Goal: Task Accomplishment & Management: Complete application form

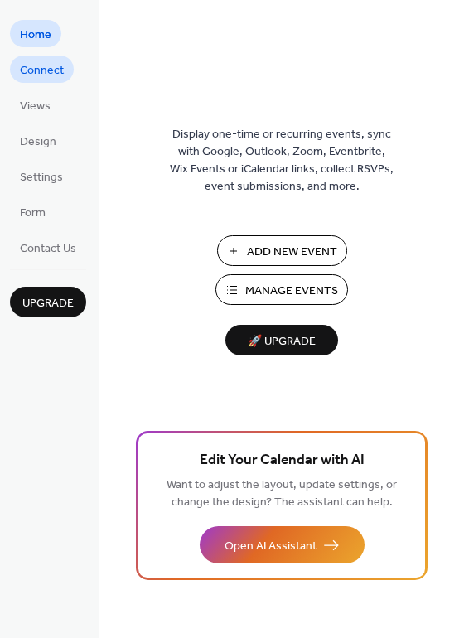
click at [53, 70] on span "Connect" at bounding box center [42, 70] width 44 height 17
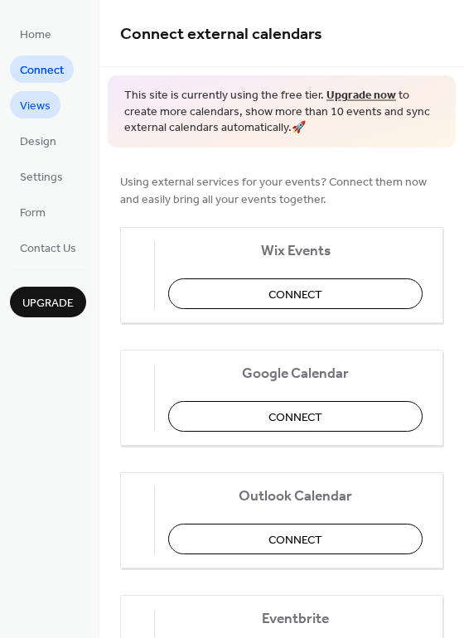
click at [39, 112] on span "Views" at bounding box center [35, 106] width 31 height 17
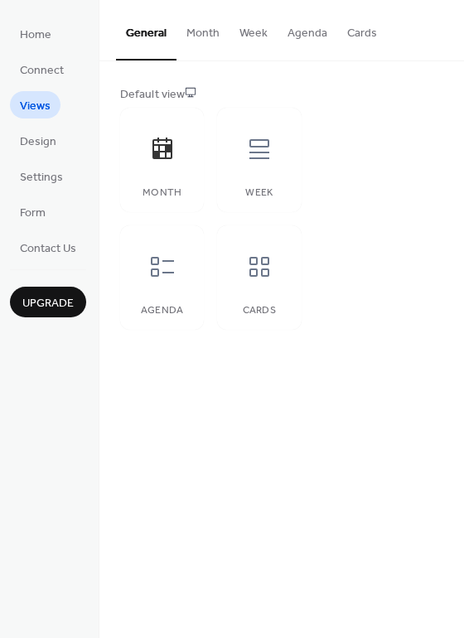
click at [185, 44] on button "Month" at bounding box center [202, 29] width 53 height 59
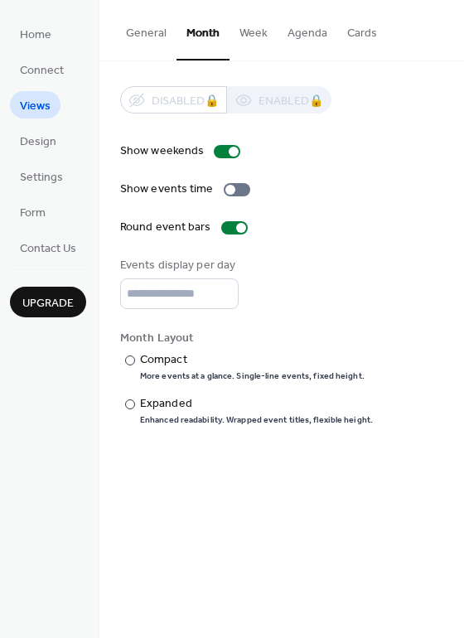
click at [257, 36] on button "Week" at bounding box center [253, 29] width 48 height 59
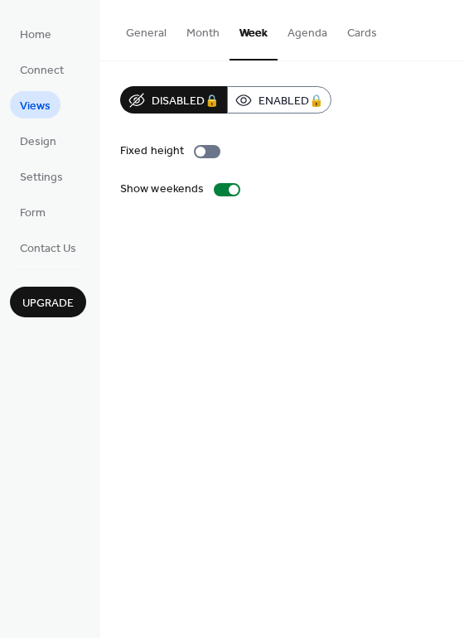
click at [301, 31] on button "Agenda" at bounding box center [307, 29] width 60 height 59
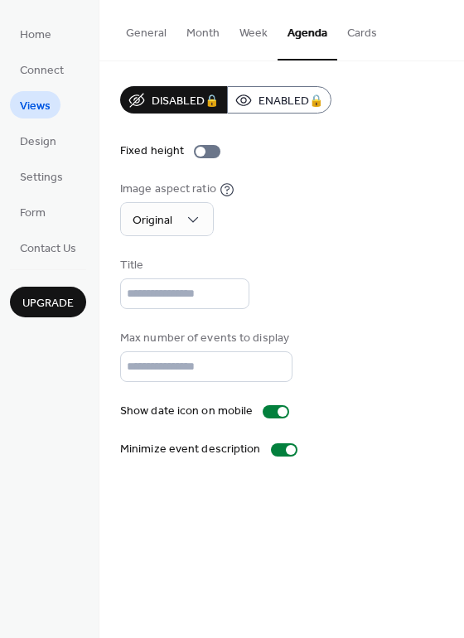
click at [368, 32] on button "Cards" at bounding box center [362, 29] width 50 height 59
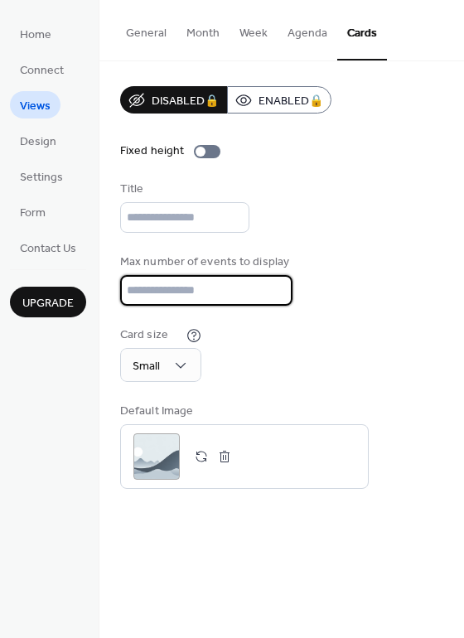
click at [161, 281] on input "**" at bounding box center [206, 290] width 172 height 31
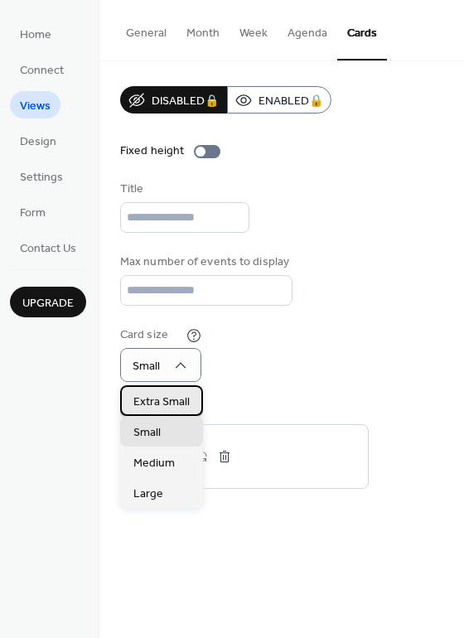
click at [177, 407] on span "Extra Small" at bounding box center [161, 401] width 56 height 17
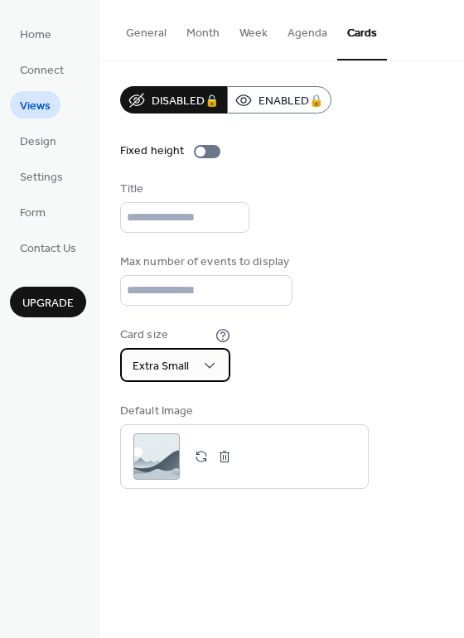
click at [196, 354] on div "Extra Small" at bounding box center [175, 365] width 110 height 34
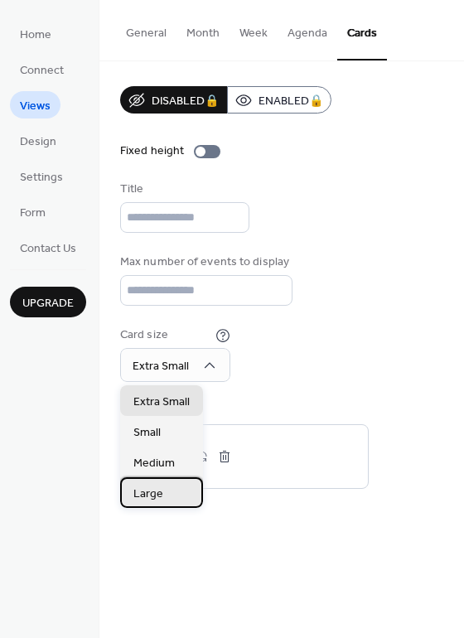
click at [141, 485] on span "Large" at bounding box center [148, 493] width 30 height 17
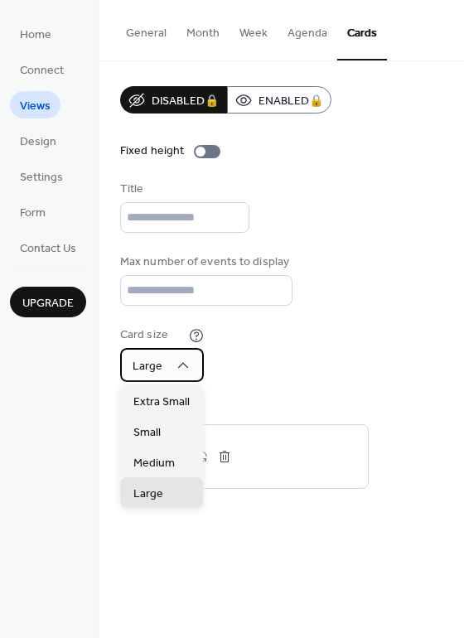
click at [193, 377] on div "Large" at bounding box center [162, 365] width 84 height 34
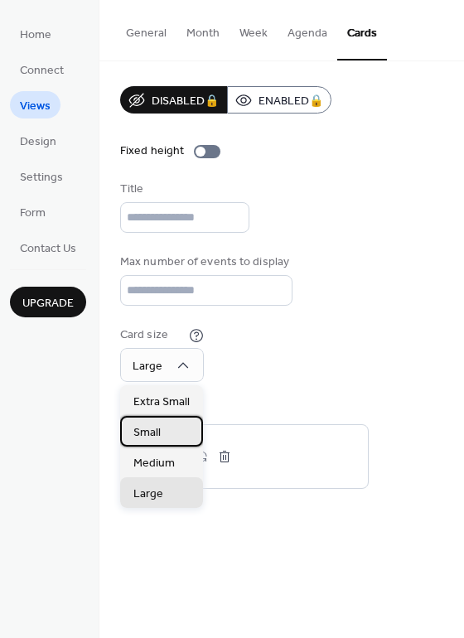
click at [176, 431] on div "Small" at bounding box center [161, 431] width 83 height 31
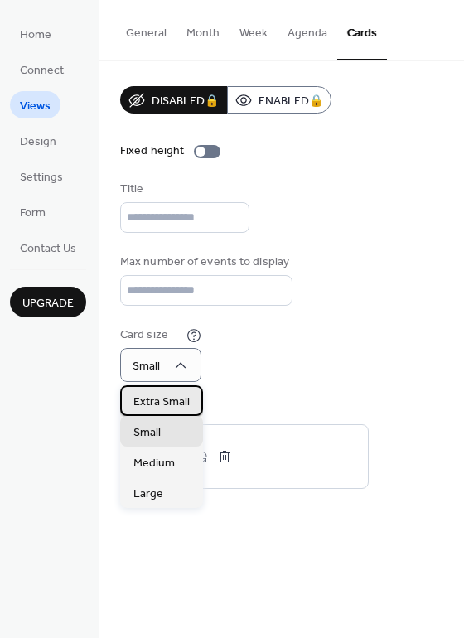
click at [166, 393] on span "Extra Small" at bounding box center [161, 401] width 56 height 17
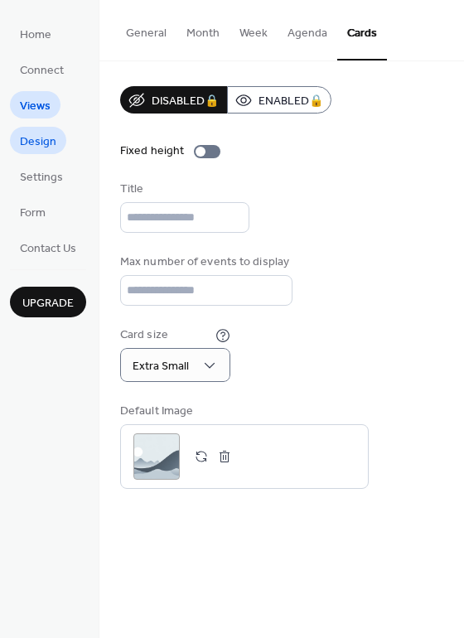
click at [46, 135] on span "Design" at bounding box center [38, 141] width 36 height 17
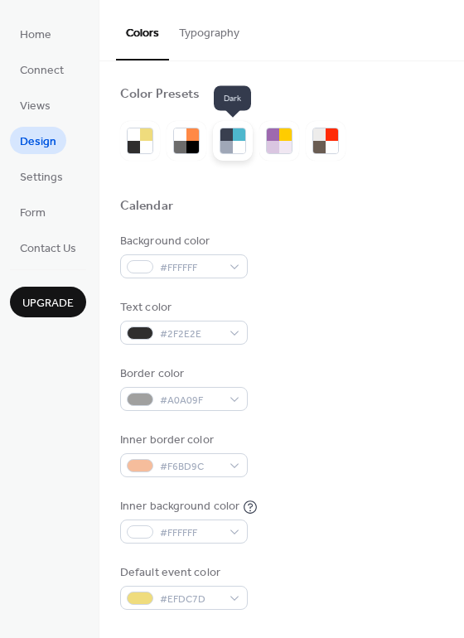
click at [225, 141] on div at bounding box center [226, 147] width 12 height 12
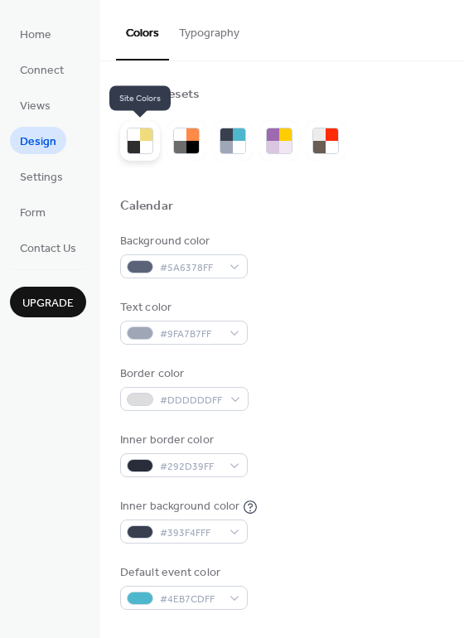
click at [148, 141] on div at bounding box center [146, 147] width 12 height 12
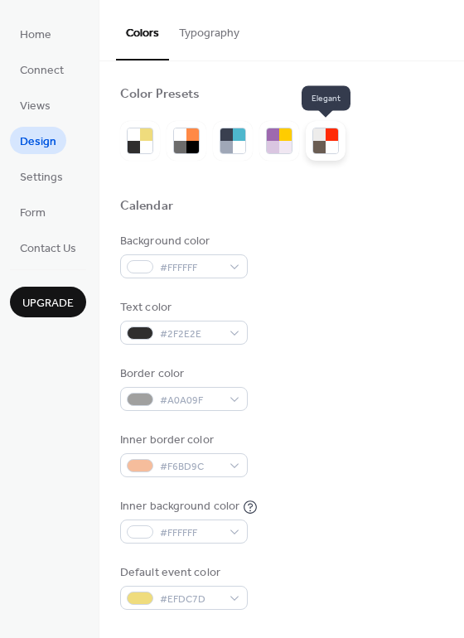
click at [310, 130] on div at bounding box center [326, 141] width 40 height 40
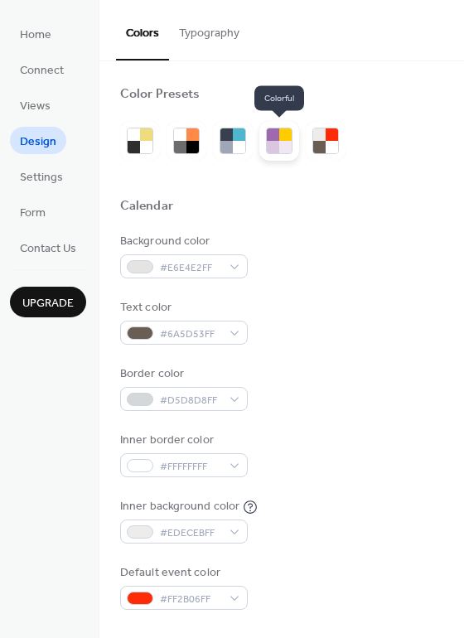
click at [267, 133] on div at bounding box center [273, 134] width 12 height 12
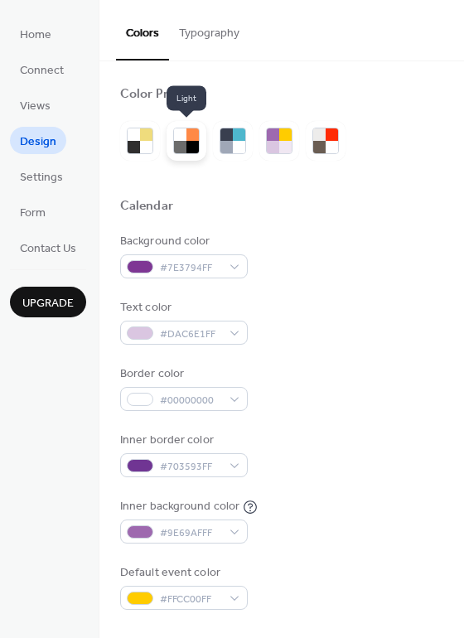
click at [189, 133] on div at bounding box center [192, 134] width 12 height 12
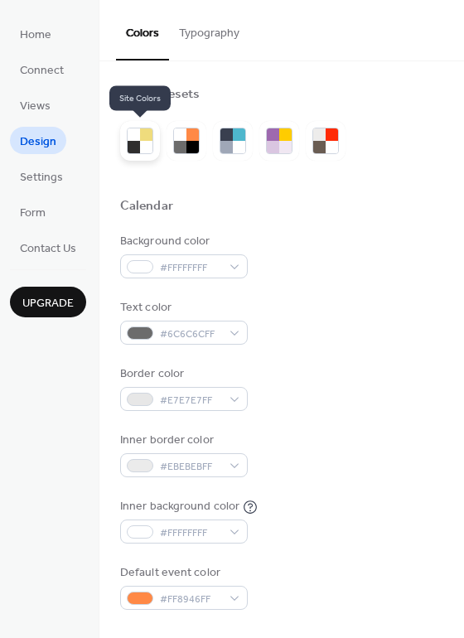
click at [142, 138] on div at bounding box center [146, 134] width 12 height 12
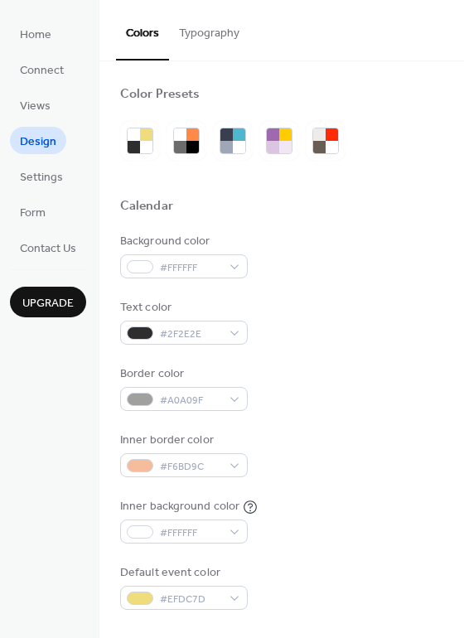
click at [215, 28] on button "Typography" at bounding box center [209, 29] width 80 height 59
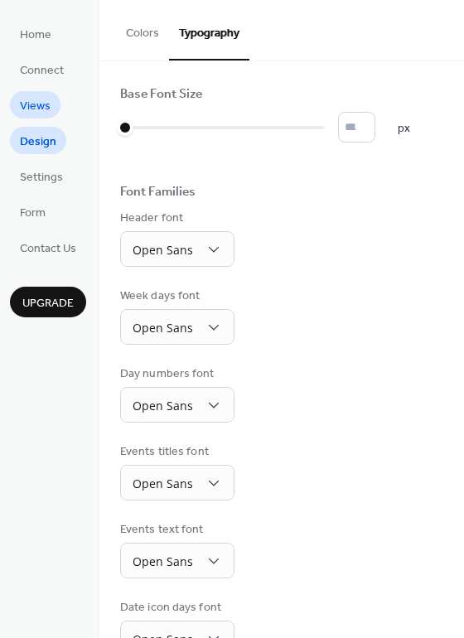
click at [46, 99] on span "Views" at bounding box center [35, 106] width 31 height 17
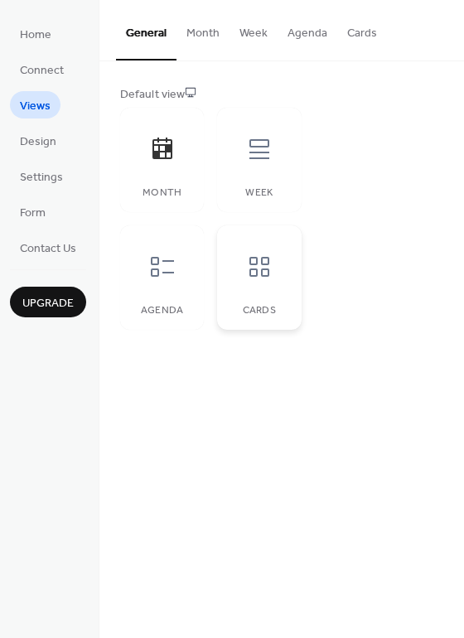
click at [231, 271] on div "Cards" at bounding box center [259, 277] width 84 height 104
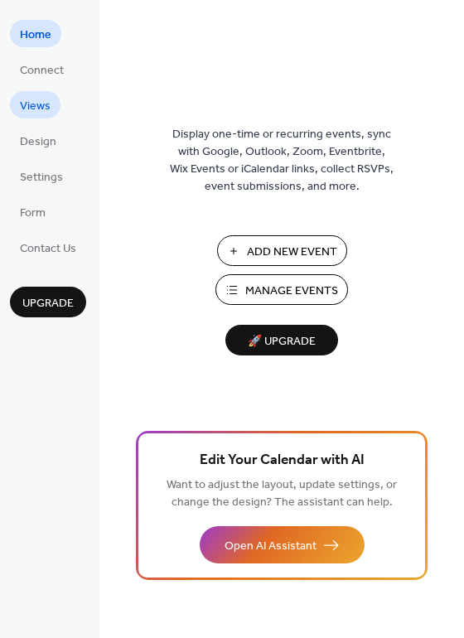
click at [35, 99] on span "Views" at bounding box center [35, 106] width 31 height 17
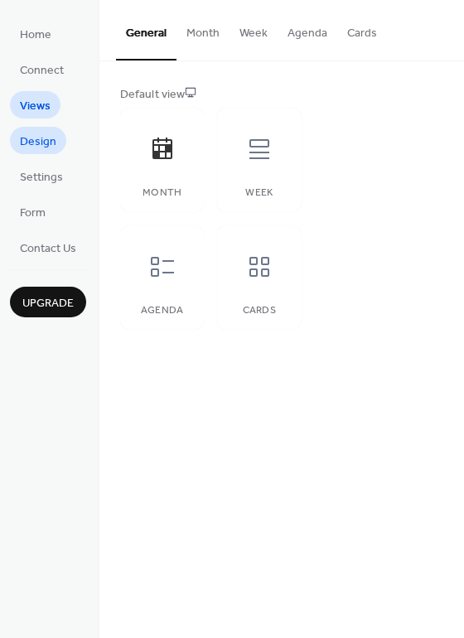
click at [47, 147] on span "Design" at bounding box center [38, 141] width 36 height 17
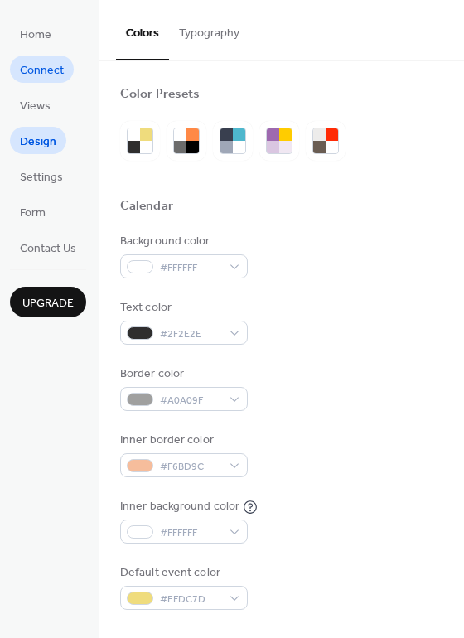
click at [40, 64] on span "Connect" at bounding box center [42, 70] width 44 height 17
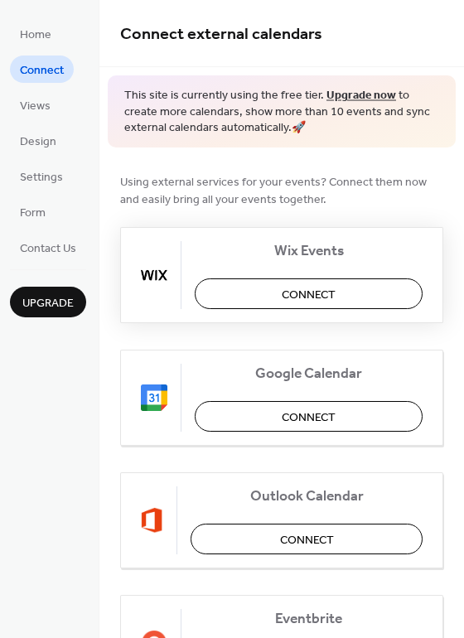
click at [260, 296] on button "Connect" at bounding box center [309, 293] width 228 height 31
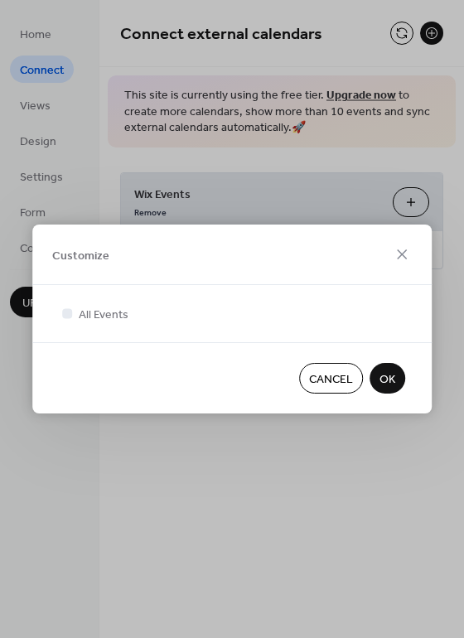
click at [315, 385] on span "Cancel" at bounding box center [331, 379] width 44 height 17
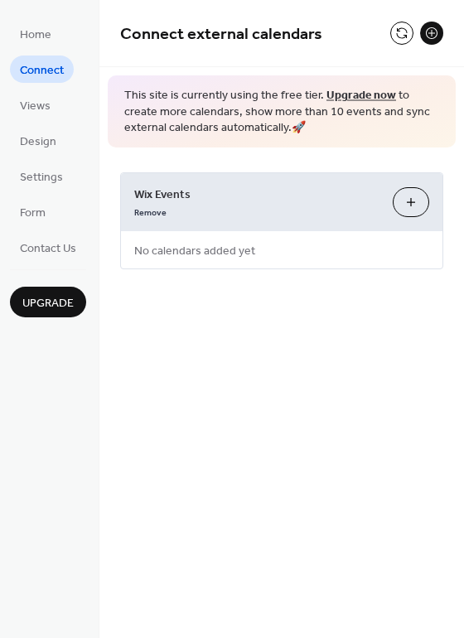
click at [405, 208] on button "Customize" at bounding box center [410, 202] width 36 height 30
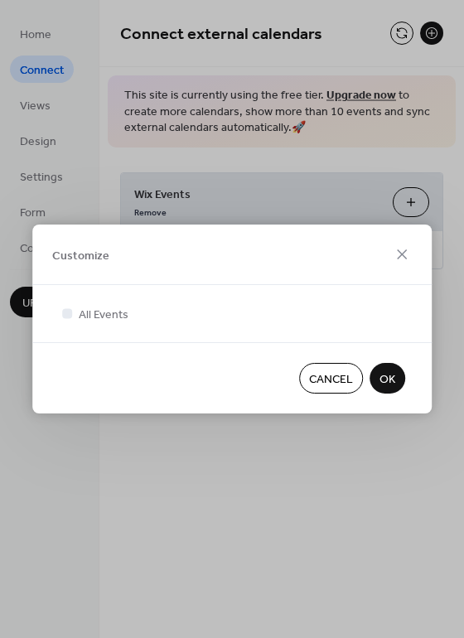
click at [337, 377] on span "Cancel" at bounding box center [331, 379] width 44 height 17
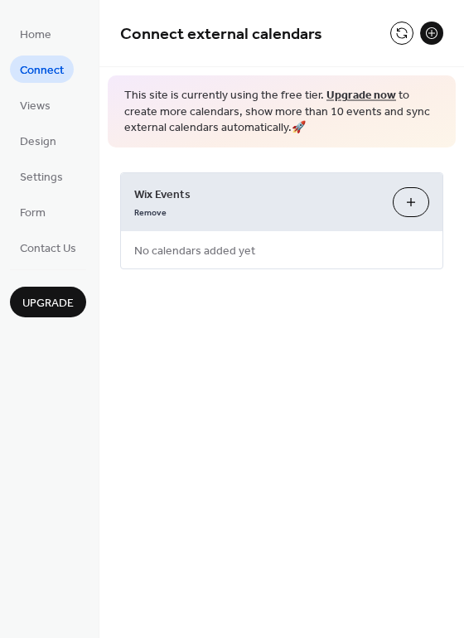
click at [417, 190] on button "Customize" at bounding box center [410, 202] width 36 height 30
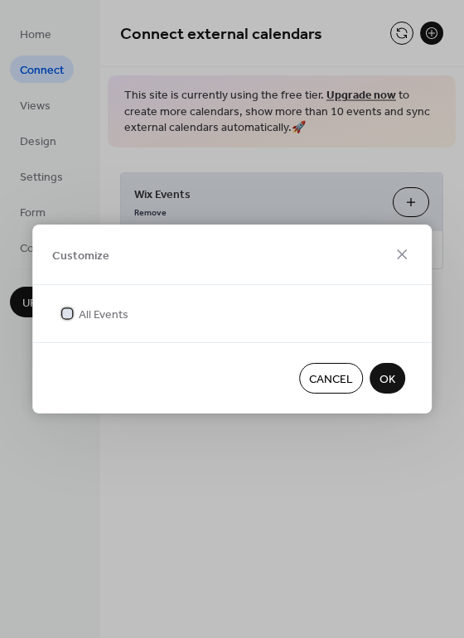
click at [64, 310] on icon at bounding box center [67, 313] width 7 height 7
click at [381, 377] on span "OK" at bounding box center [387, 379] width 16 height 17
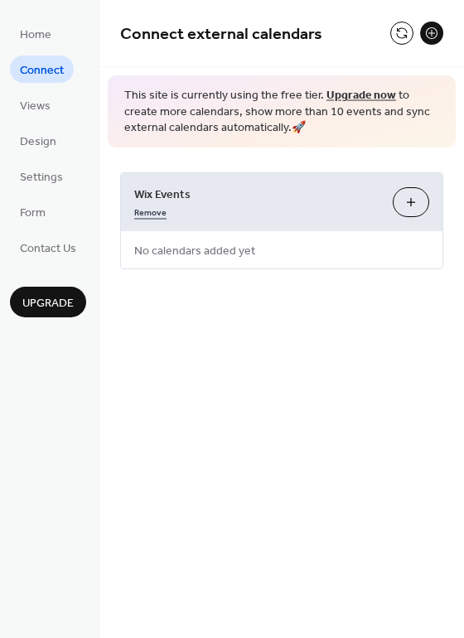
click at [141, 205] on link "Remove" at bounding box center [150, 210] width 32 height 17
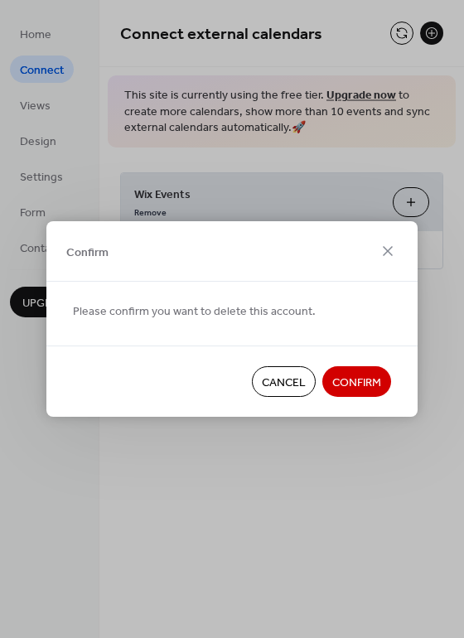
click at [365, 386] on span "Confirm" at bounding box center [356, 382] width 49 height 17
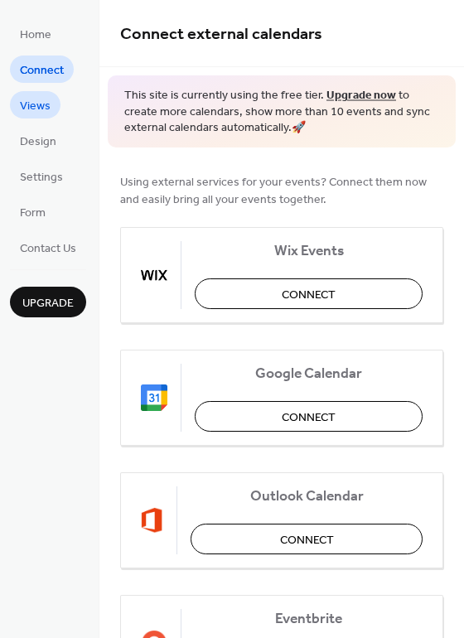
click at [42, 98] on span "Views" at bounding box center [35, 106] width 31 height 17
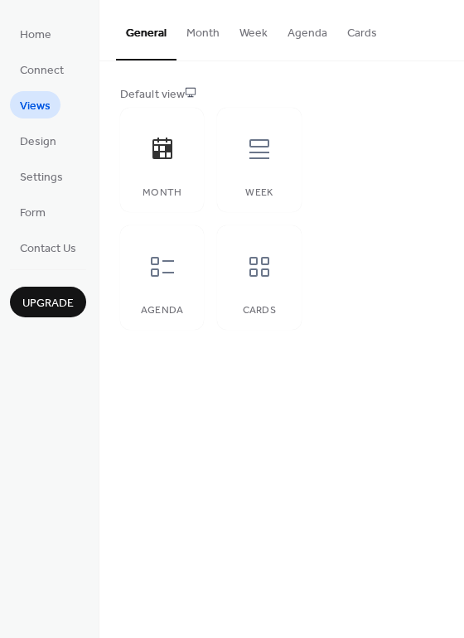
click at [211, 27] on button "Month" at bounding box center [202, 29] width 53 height 59
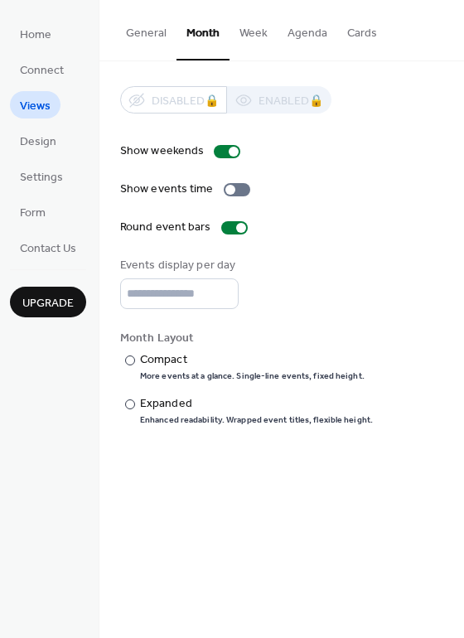
click at [256, 32] on button "Week" at bounding box center [253, 29] width 48 height 59
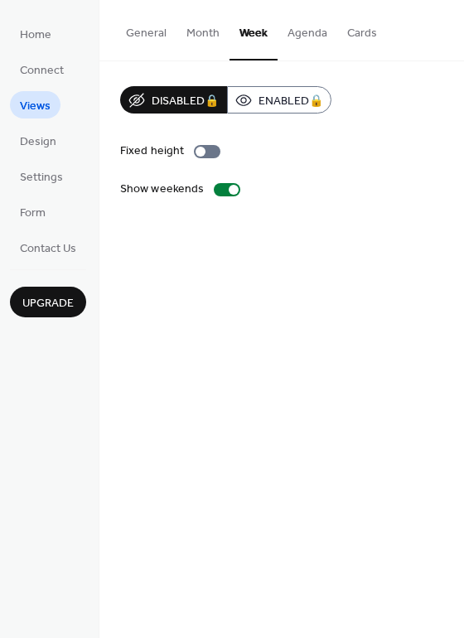
click at [292, 33] on button "Agenda" at bounding box center [307, 29] width 60 height 59
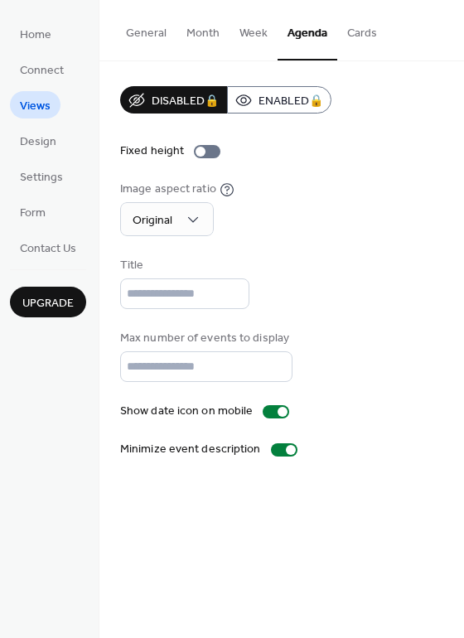
click at [362, 35] on button "Cards" at bounding box center [362, 29] width 50 height 59
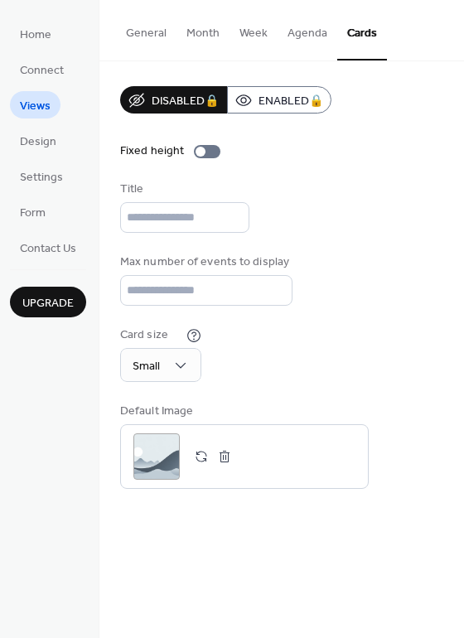
click at [147, 29] on button "General" at bounding box center [146, 29] width 60 height 59
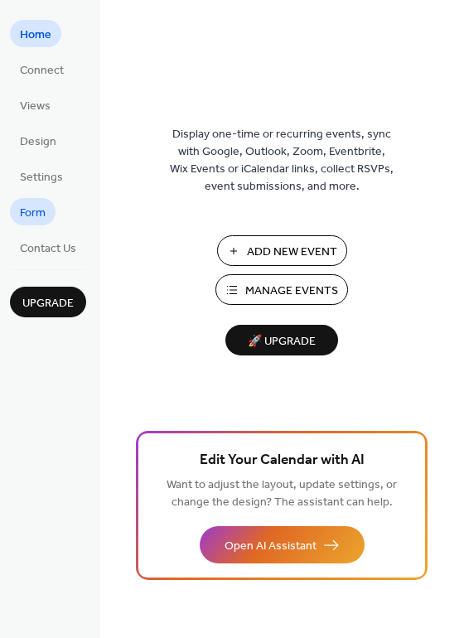
click at [37, 211] on span "Form" at bounding box center [33, 213] width 26 height 17
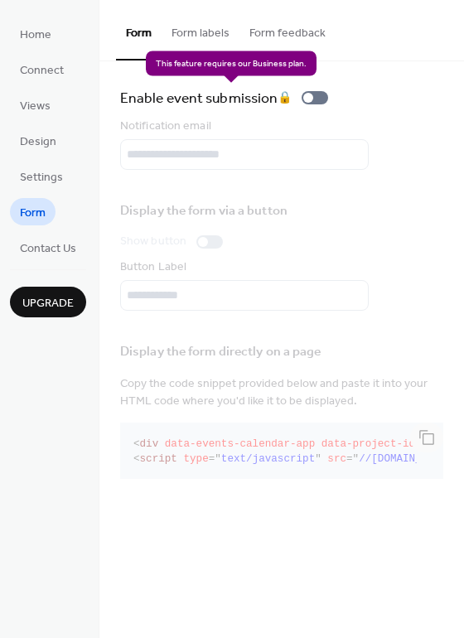
click at [316, 94] on div "Enable event submission 🔒" at bounding box center [227, 97] width 214 height 23
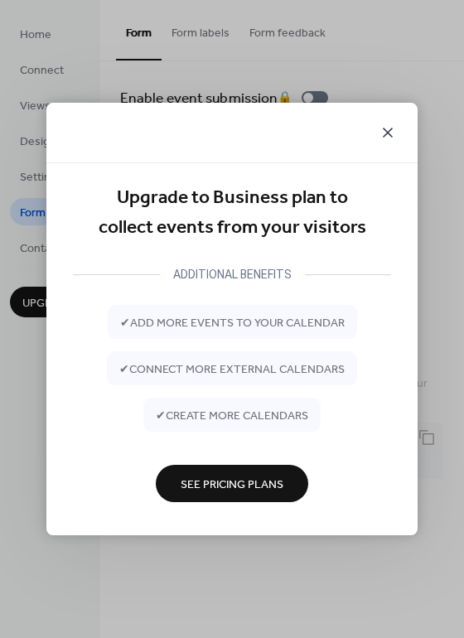
click at [387, 129] on icon at bounding box center [388, 133] width 20 height 20
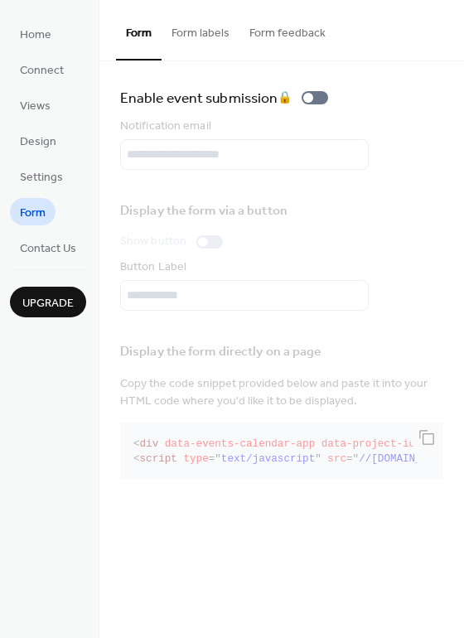
click at [214, 35] on button "Form labels" at bounding box center [200, 29] width 78 height 59
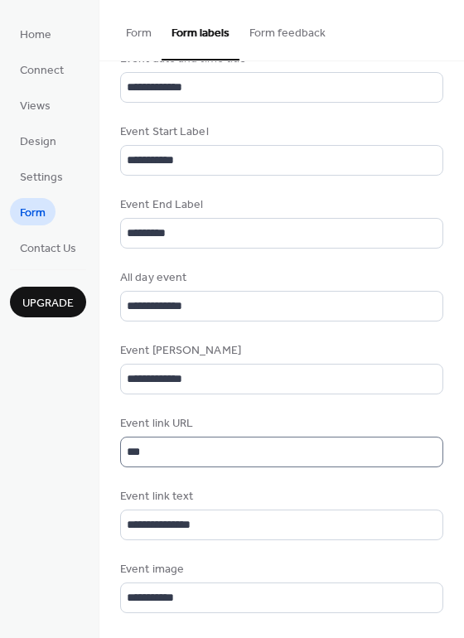
scroll to position [2, 0]
click at [279, 20] on button "Form feedback" at bounding box center [287, 29] width 96 height 59
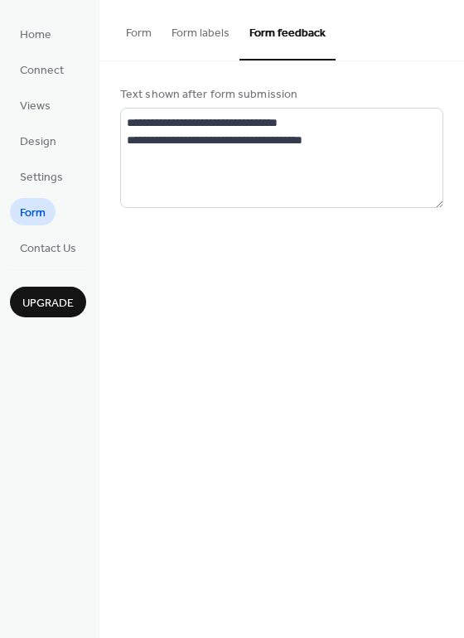
click at [219, 23] on button "Form labels" at bounding box center [200, 29] width 78 height 59
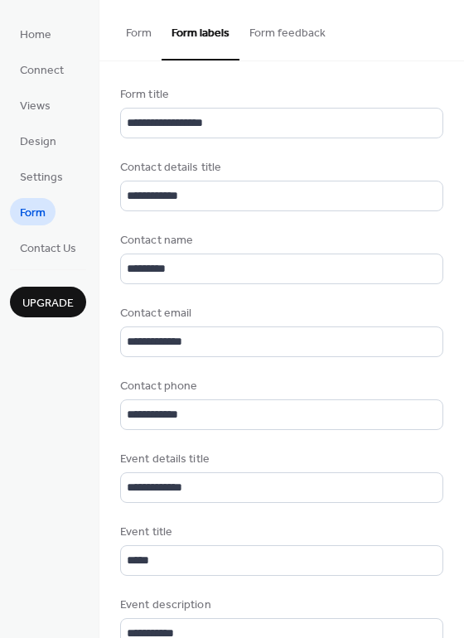
click at [137, 33] on button "Form" at bounding box center [139, 29] width 46 height 59
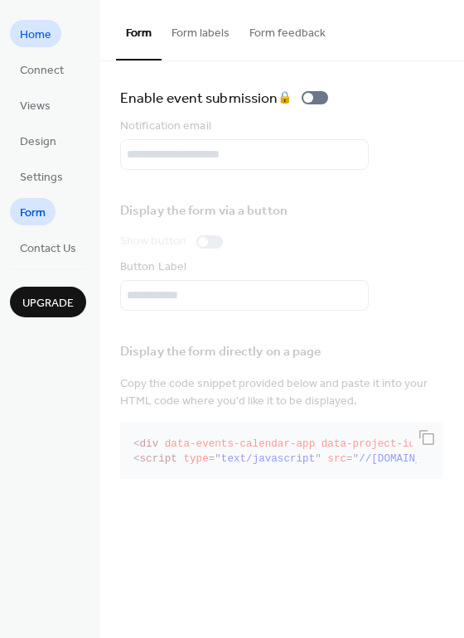
click at [41, 26] on span "Home" at bounding box center [35, 34] width 31 height 17
